Goal: Transaction & Acquisition: Obtain resource

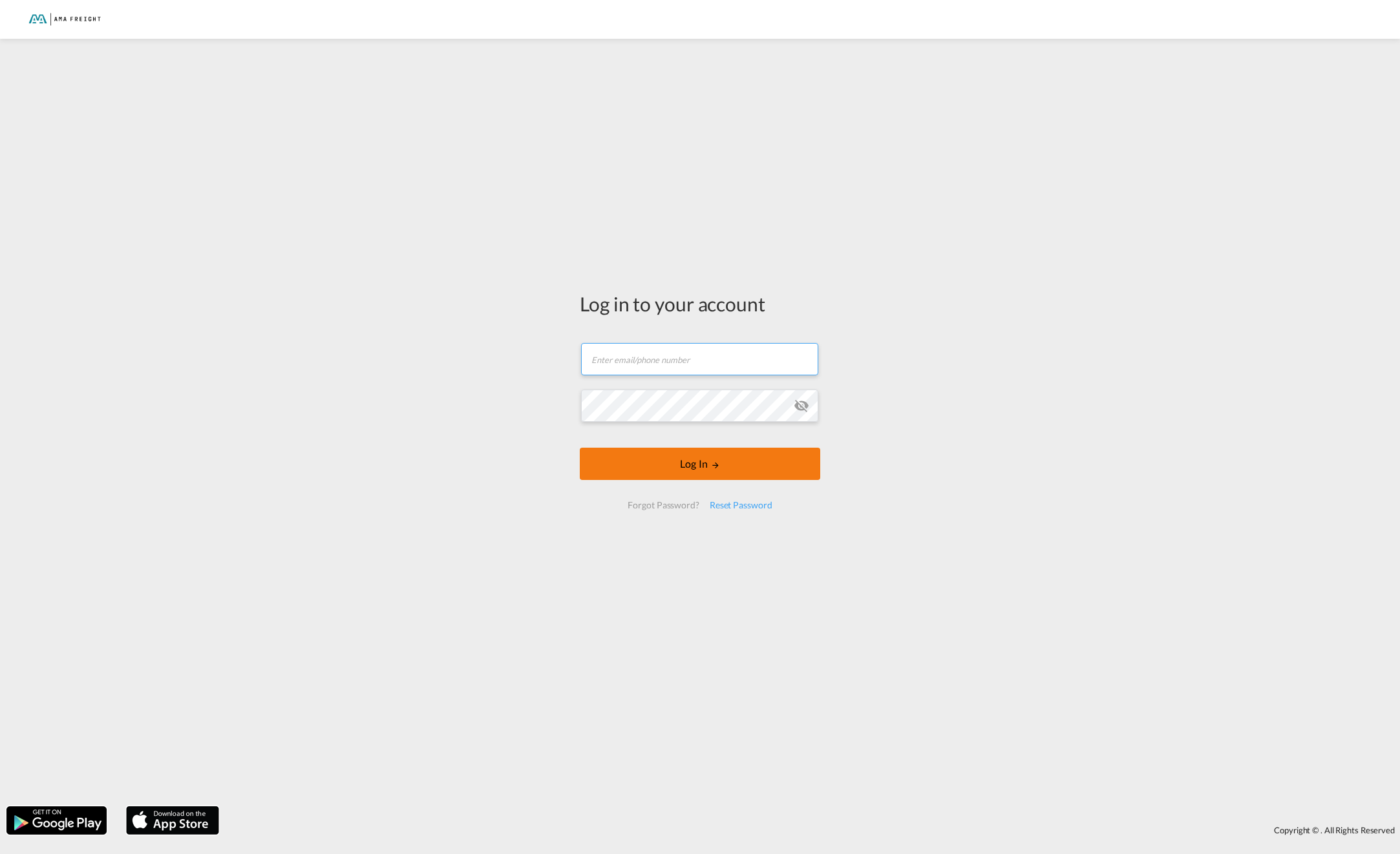
type input "[EMAIL_ADDRESS][DOMAIN_NAME]"
click at [689, 470] on button "Log In" at bounding box center [700, 464] width 240 height 32
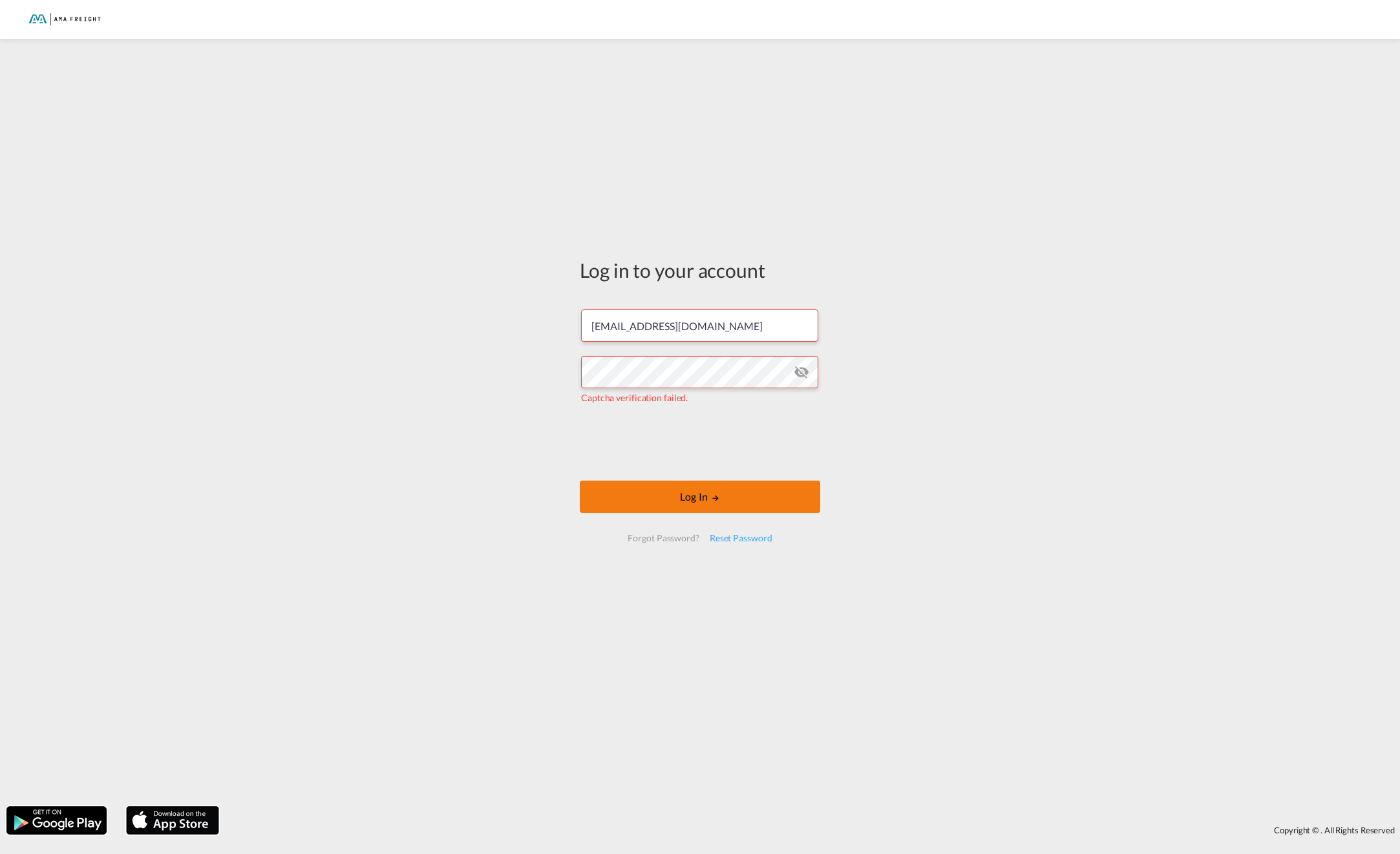
click at [674, 502] on button "Log In" at bounding box center [700, 496] width 240 height 32
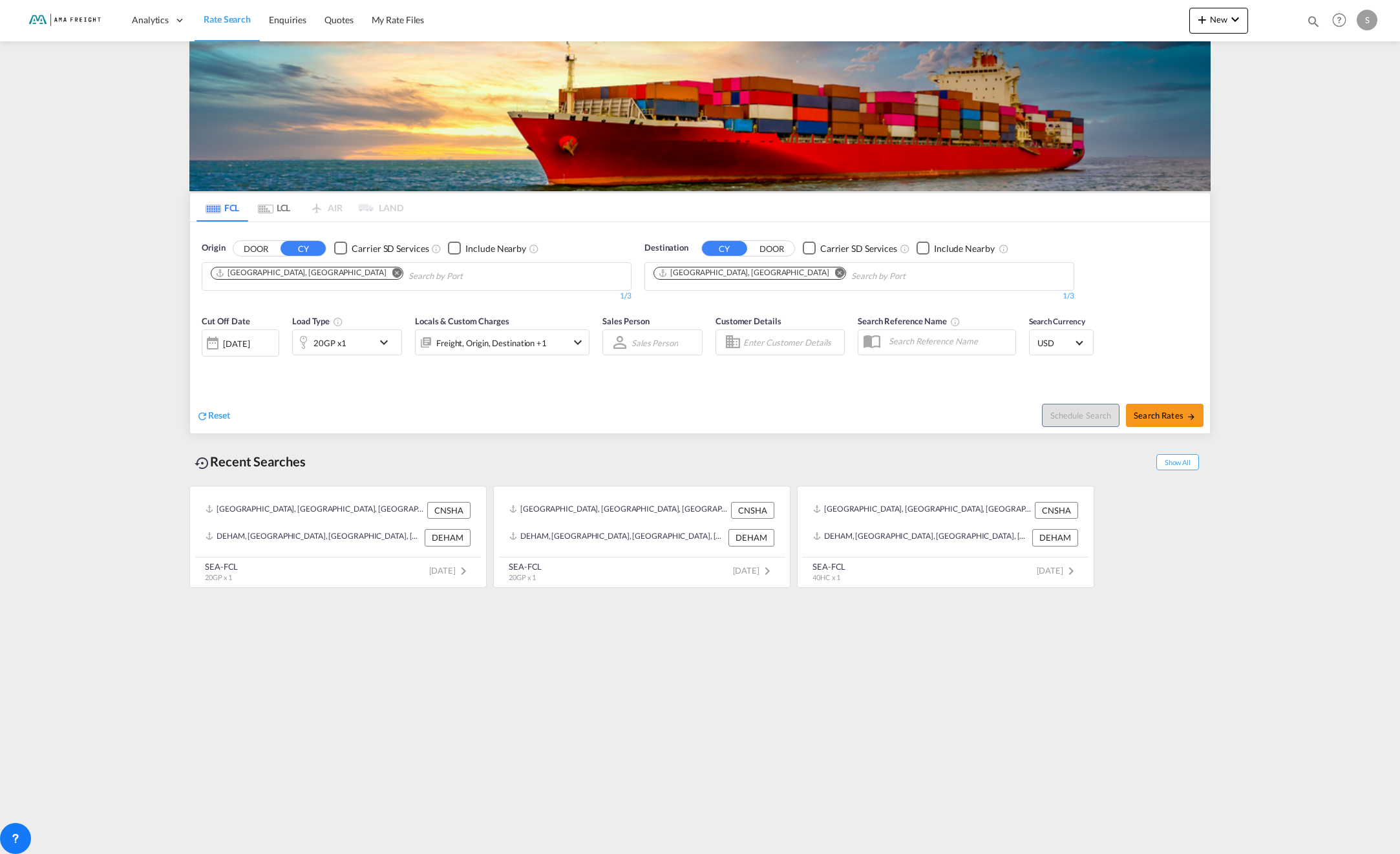
click at [392, 343] on md-icon "icon-chevron-down" at bounding box center [386, 343] width 22 height 15
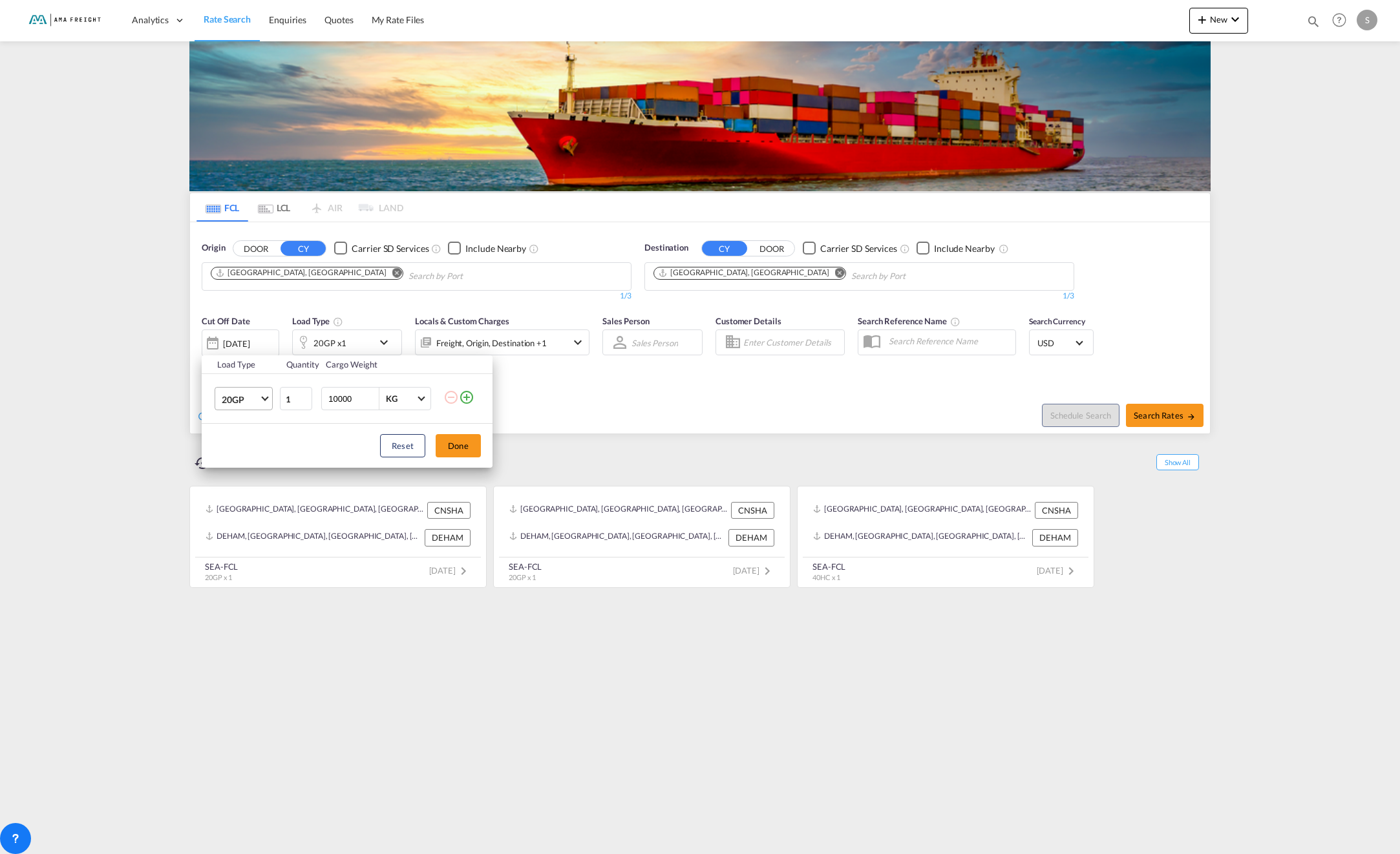
click at [262, 403] on md-select-value "20GP" at bounding box center [246, 398] width 51 height 22
click at [248, 462] on md-option "40HC" at bounding box center [255, 461] width 88 height 31
click at [458, 451] on button "Done" at bounding box center [458, 445] width 46 height 24
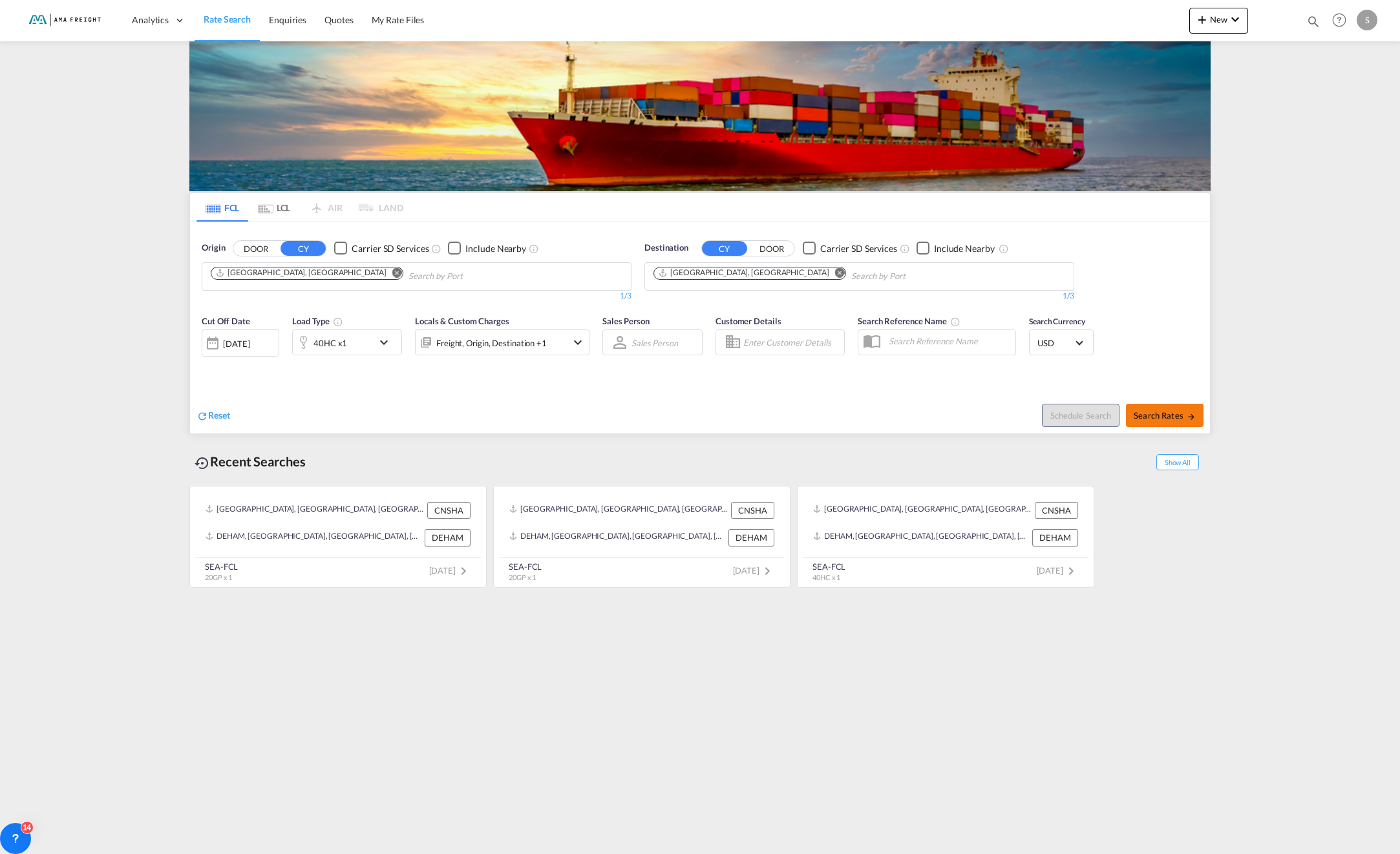
click at [1143, 416] on span "Search Rates" at bounding box center [1164, 415] width 62 height 10
type input "CNSHA to DEHAM / [DATE]"
